Goal: Transaction & Acquisition: Purchase product/service

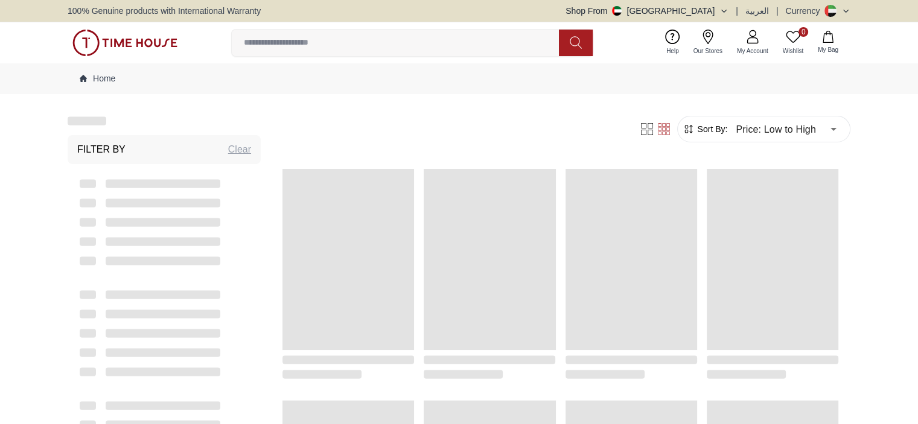
click at [147, 40] on img at bounding box center [124, 43] width 105 height 27
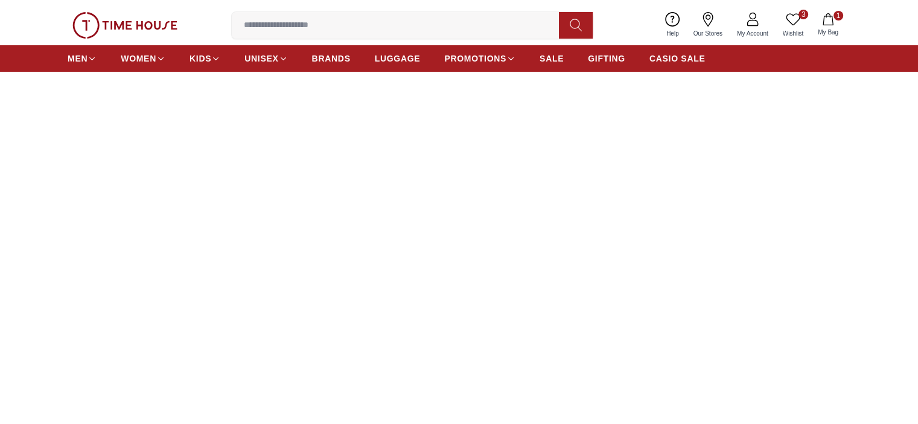
scroll to position [302, 0]
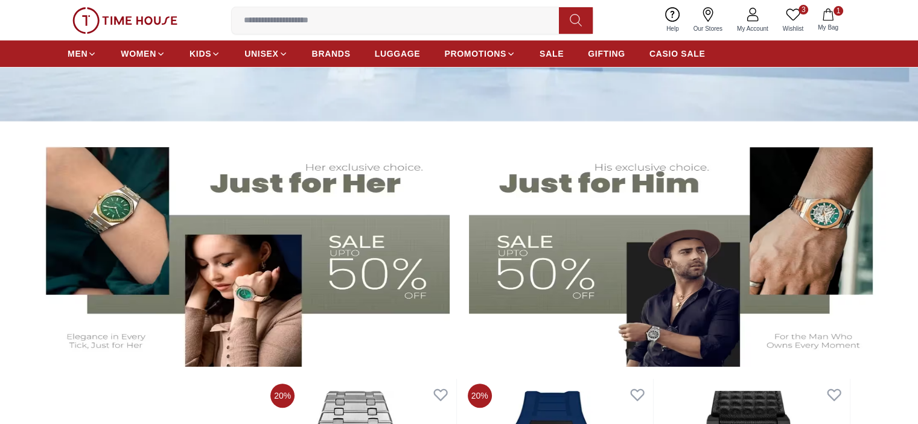
click at [568, 270] on img at bounding box center [679, 249] width 420 height 233
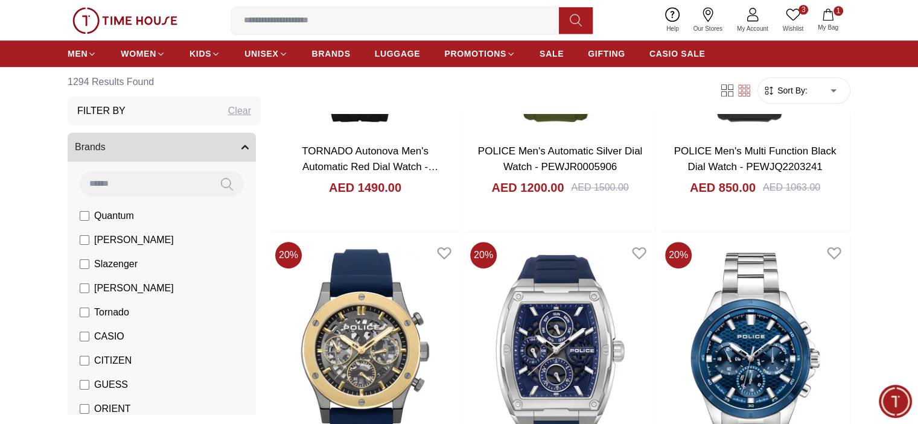
scroll to position [1026, 0]
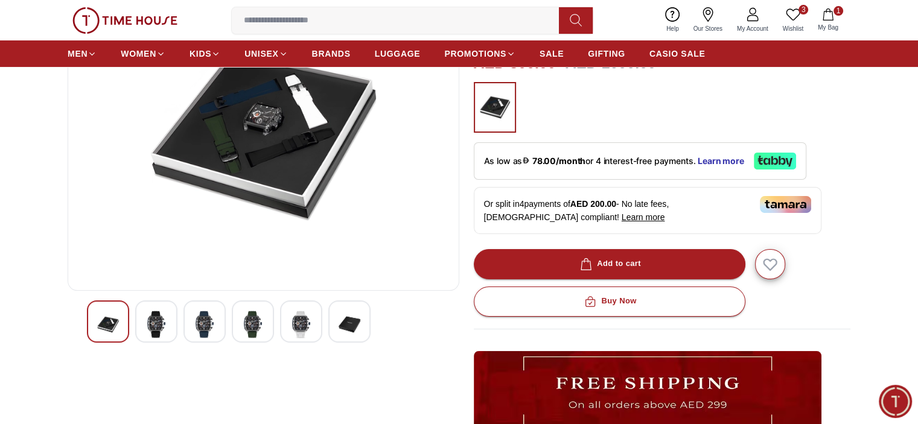
scroll to position [181, 0]
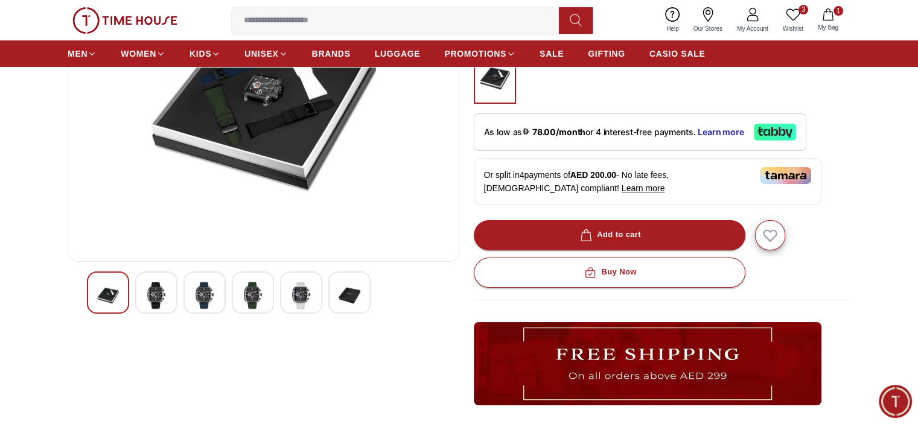
click at [162, 291] on img at bounding box center [156, 296] width 22 height 28
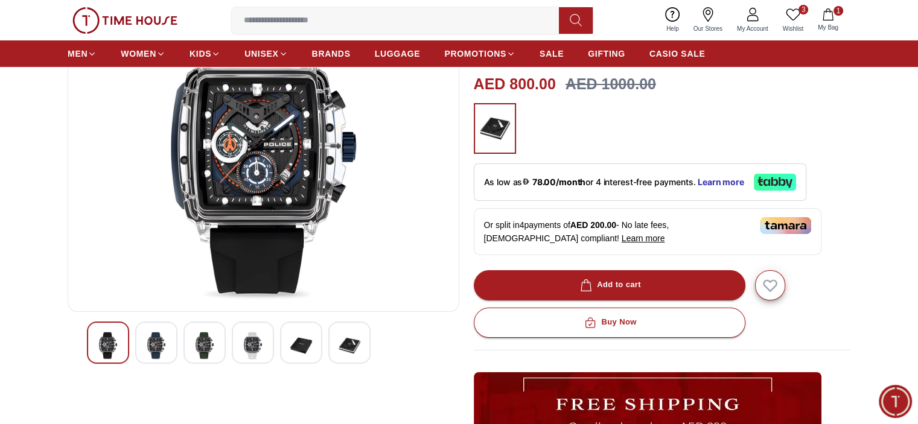
scroll to position [121, 0]
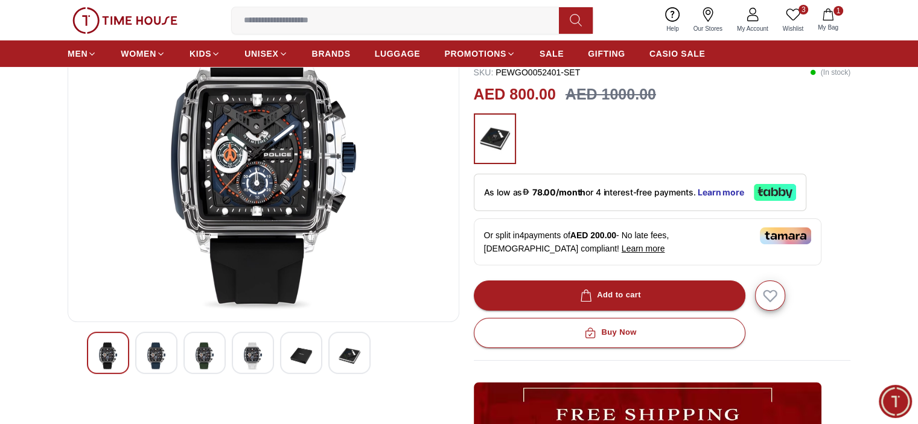
click at [161, 357] on img at bounding box center [156, 356] width 22 height 28
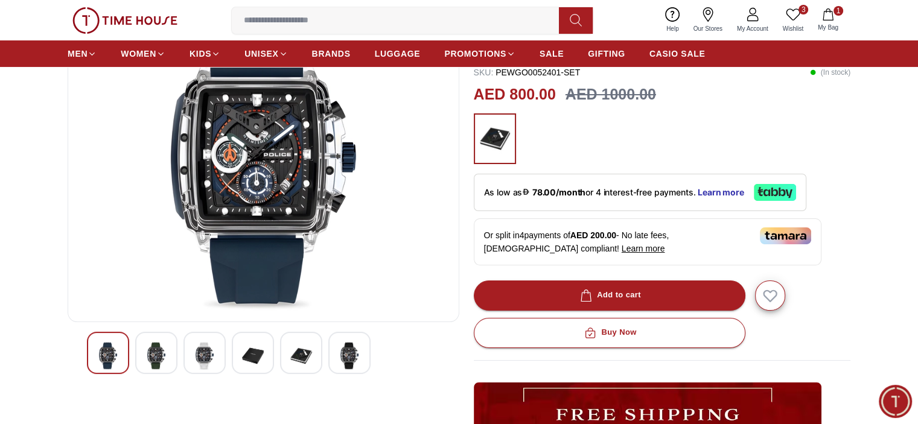
click at [189, 356] on div at bounding box center [204, 353] width 42 height 42
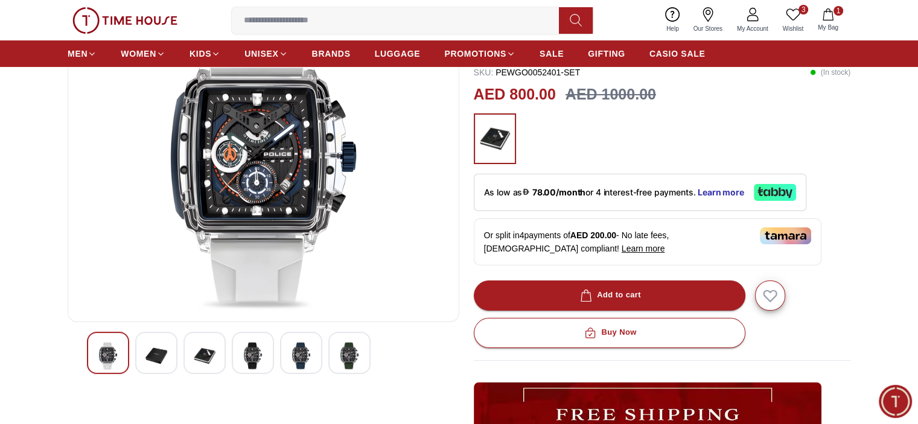
scroll to position [0, 0]
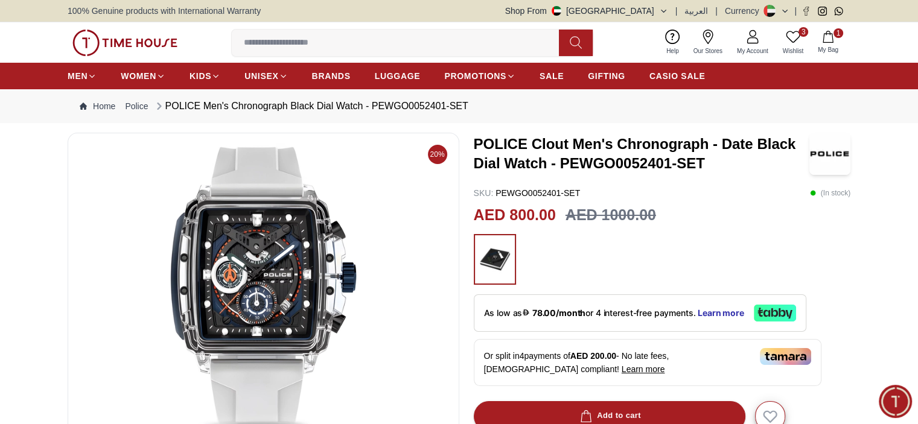
scroll to position [1026, 0]
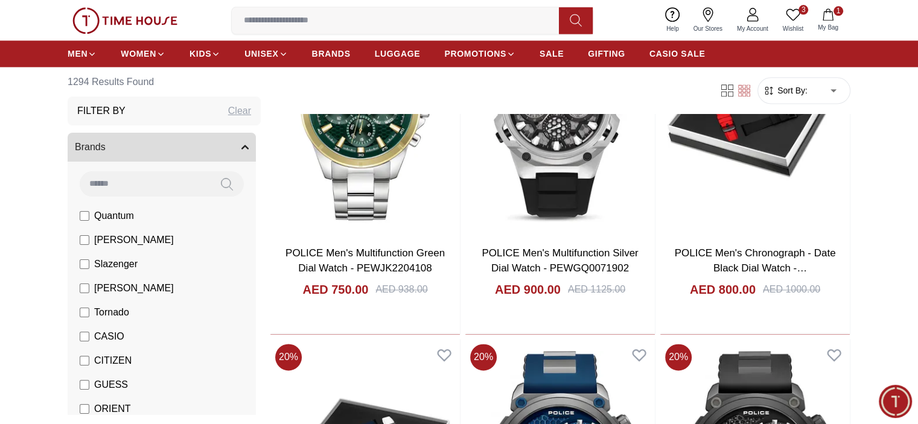
scroll to position [1629, 0]
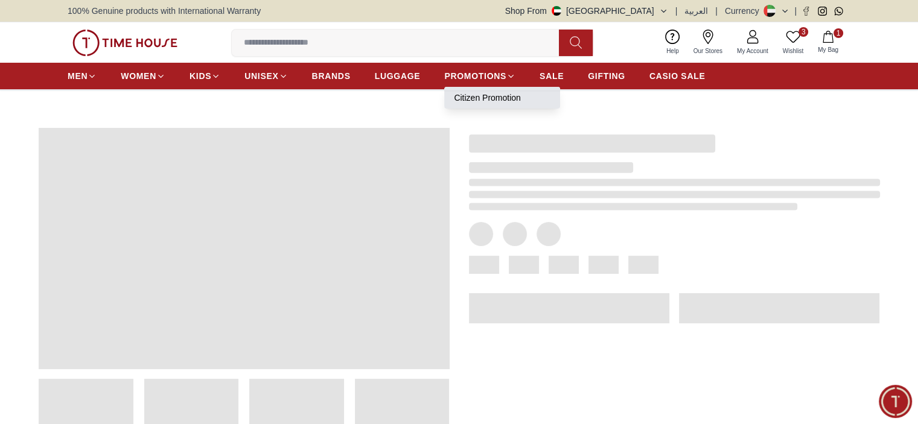
click at [495, 98] on link "Citizen Promotion" at bounding box center [502, 98] width 97 height 12
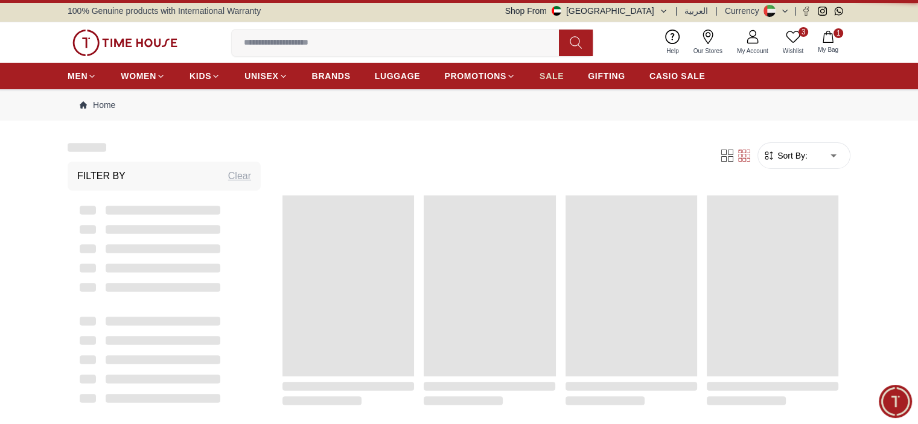
click at [548, 72] on span "SALE" at bounding box center [551, 76] width 24 height 12
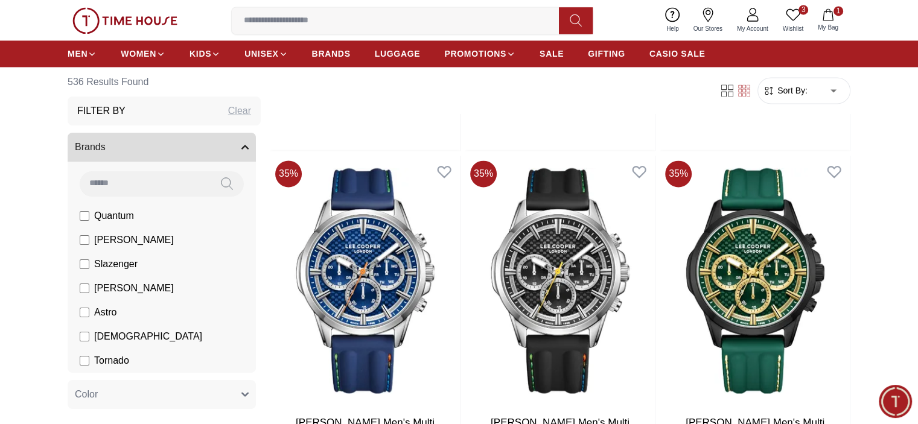
scroll to position [1886, 0]
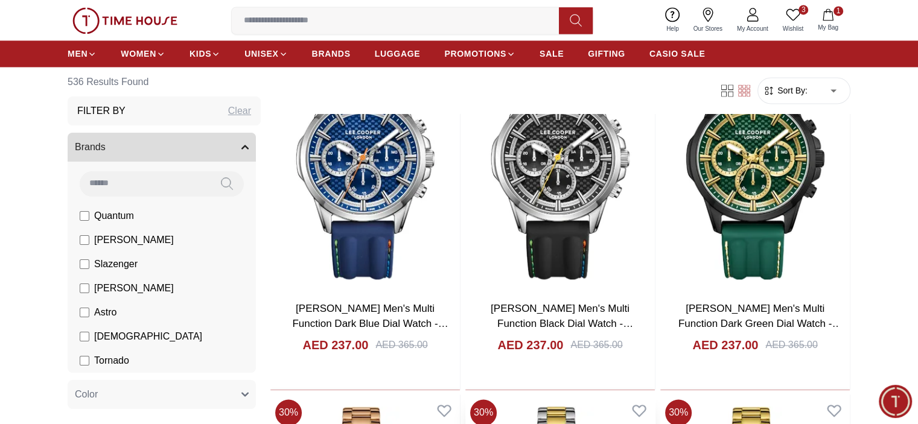
scroll to position [1915, 0]
